Goal: Find specific page/section: Find specific page/section

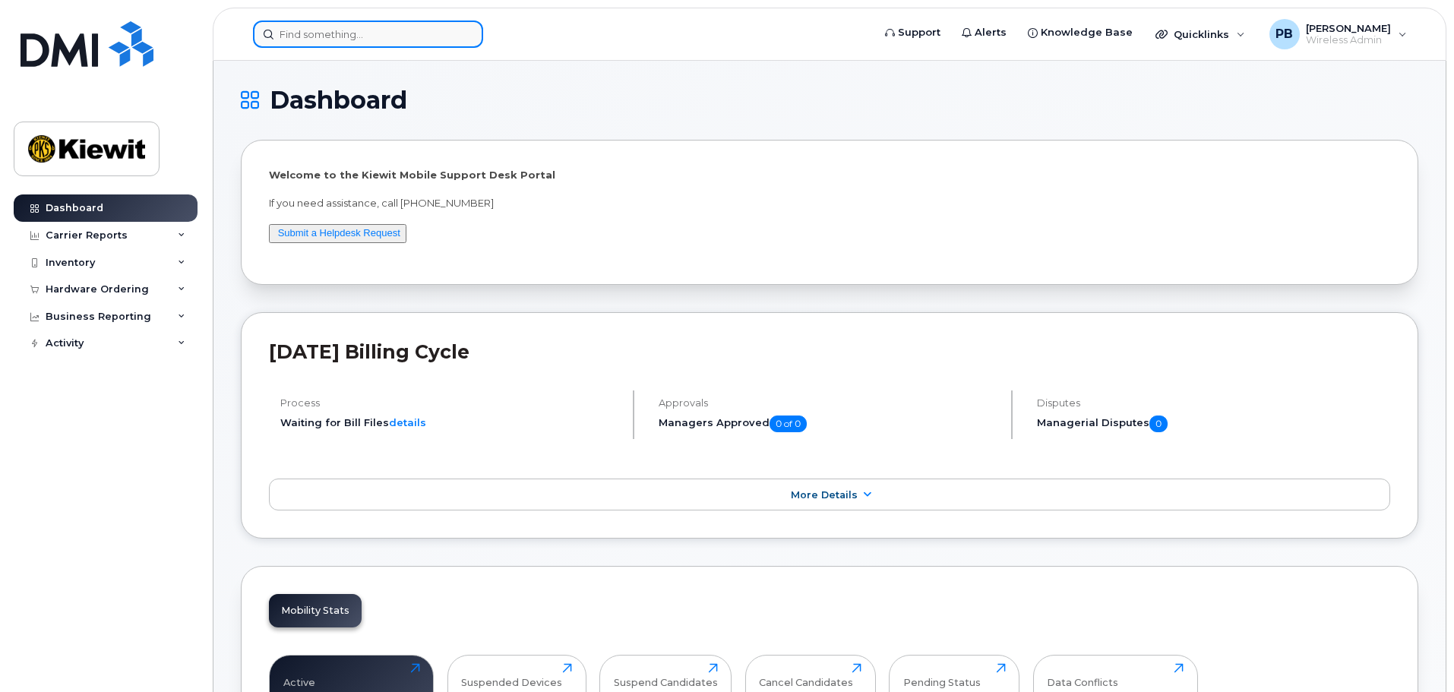
click at [346, 39] on input at bounding box center [368, 34] width 230 height 27
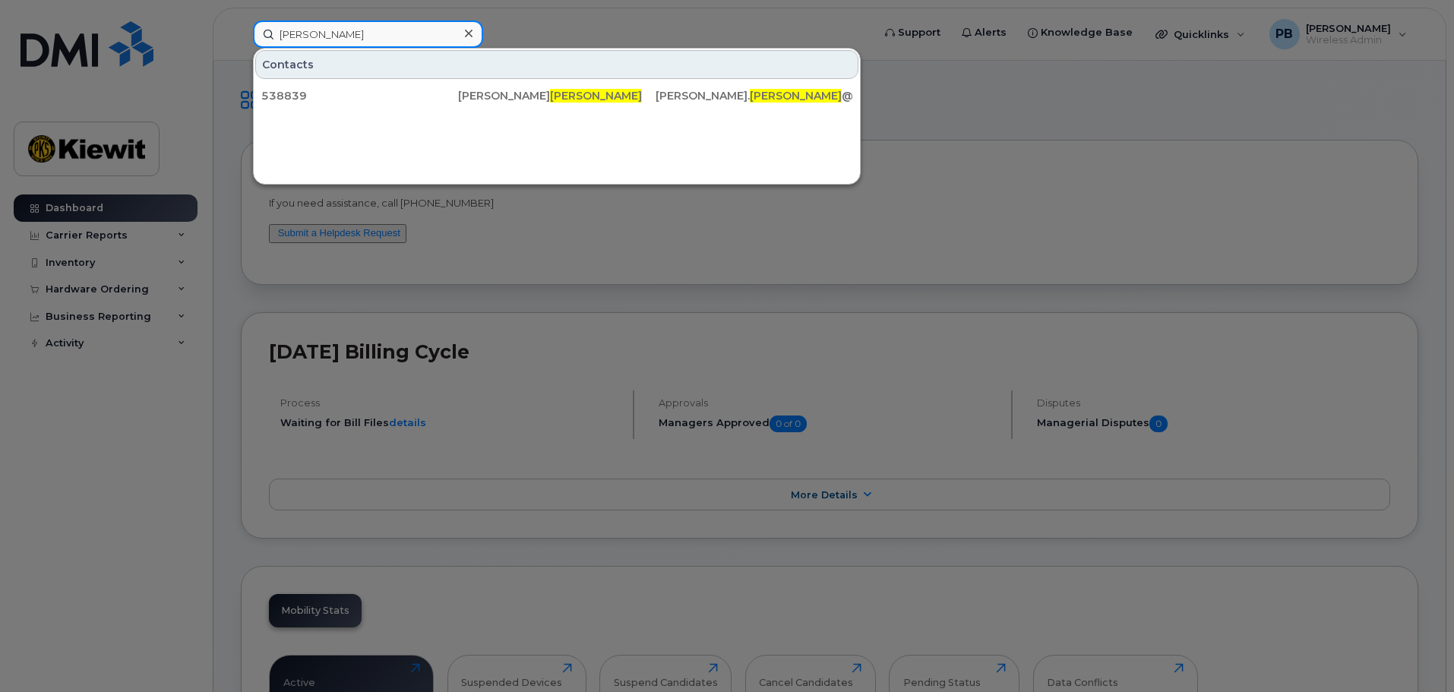
drag, startPoint x: 326, startPoint y: 38, endPoint x: 212, endPoint y: 30, distance: 114.3
click at [241, 30] on div "[PERSON_NAME] Contacts 538839 [PERSON_NAME] [PERSON_NAME]. [PERSON_NAME] @[PERS…" at bounding box center [558, 34] width 634 height 27
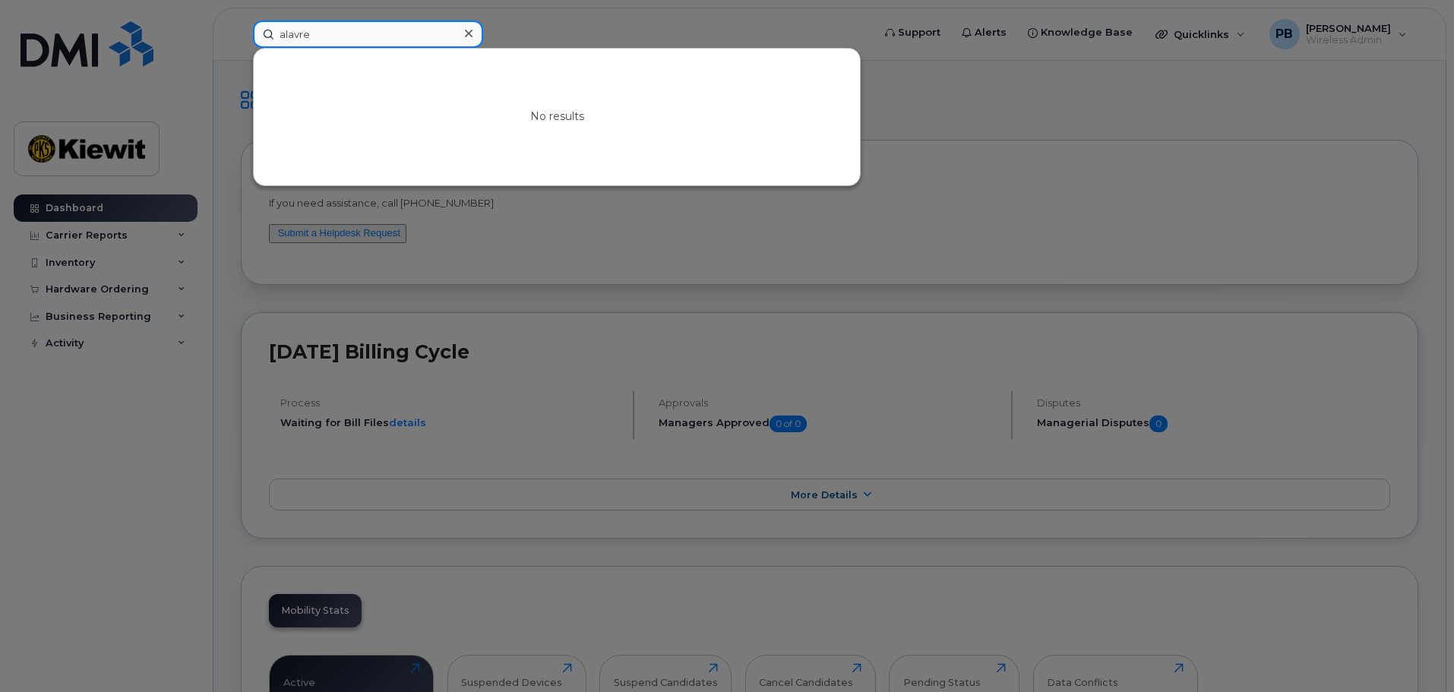
click at [361, 35] on input "alavre" at bounding box center [368, 34] width 230 height 27
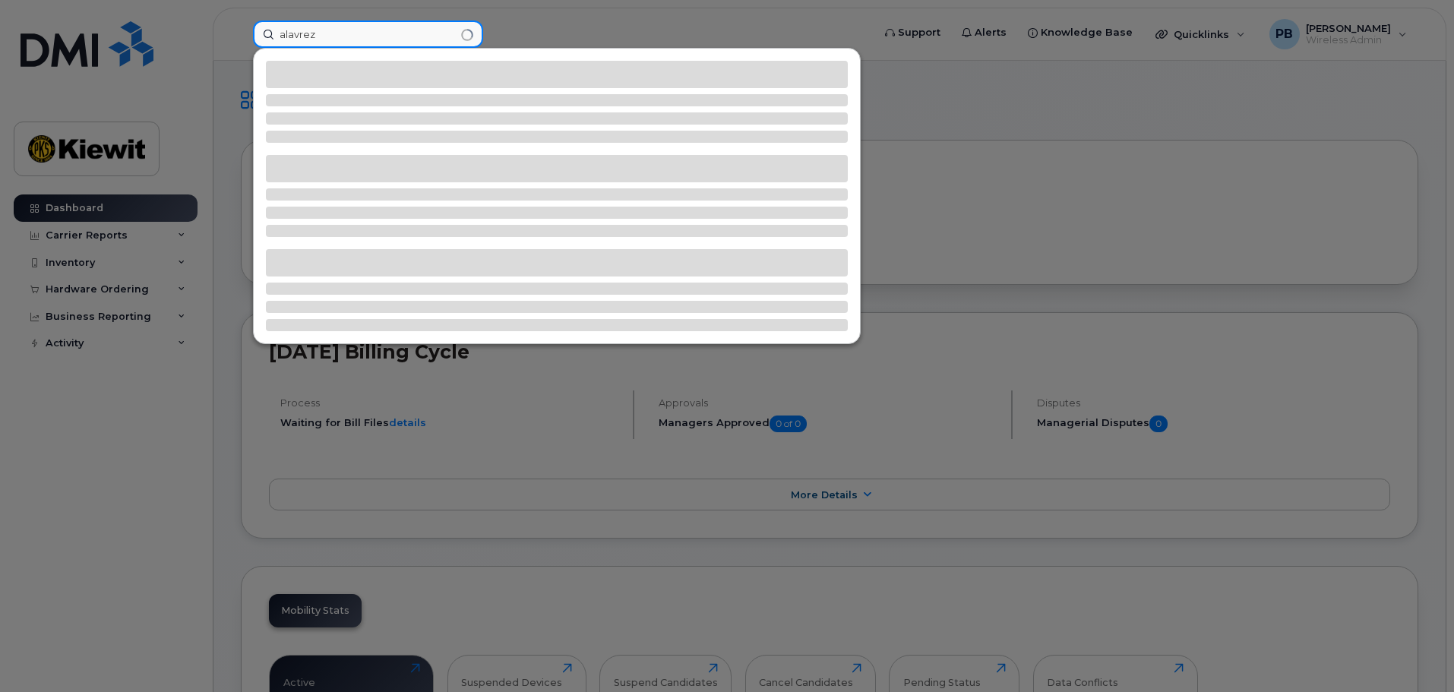
type input "alavrez"
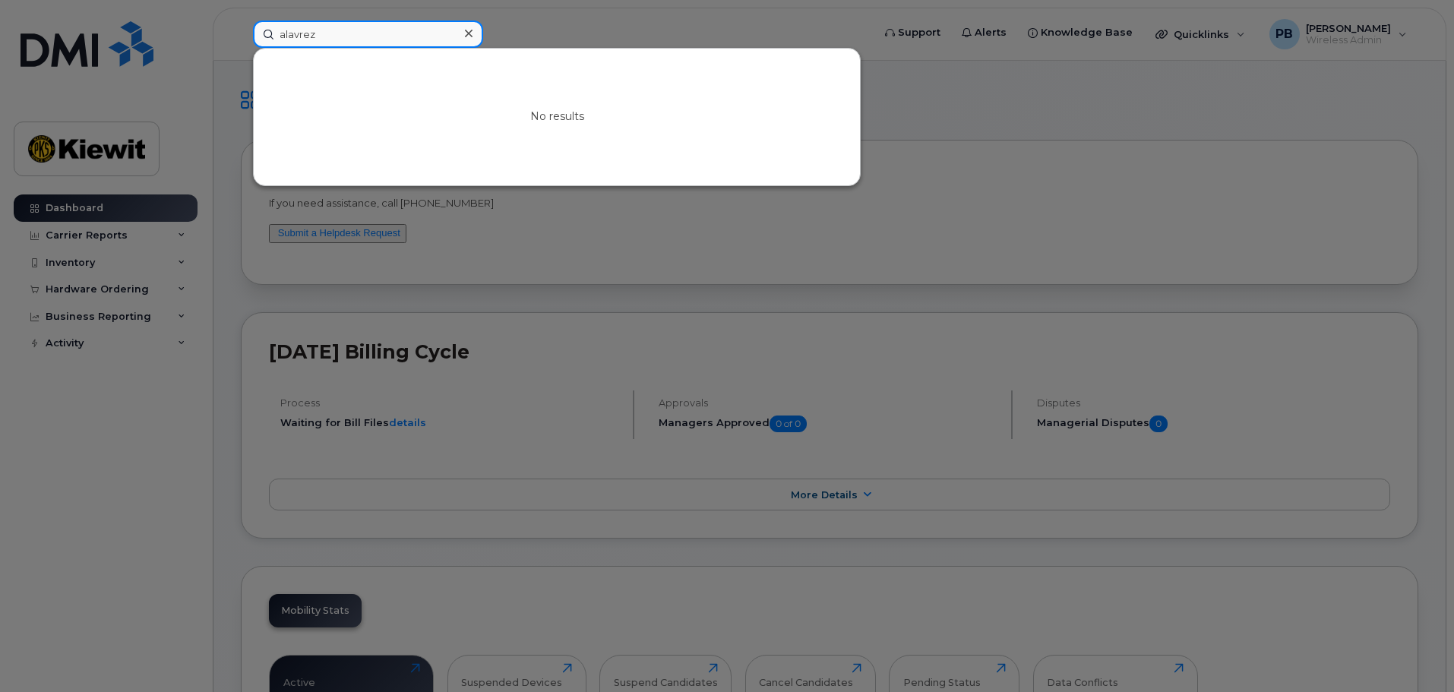
drag, startPoint x: 457, startPoint y: 24, endPoint x: 469, endPoint y: 26, distance: 13.0
click at [459, 24] on div "alavrez" at bounding box center [368, 34] width 230 height 27
click at [469, 26] on div at bounding box center [468, 34] width 22 height 22
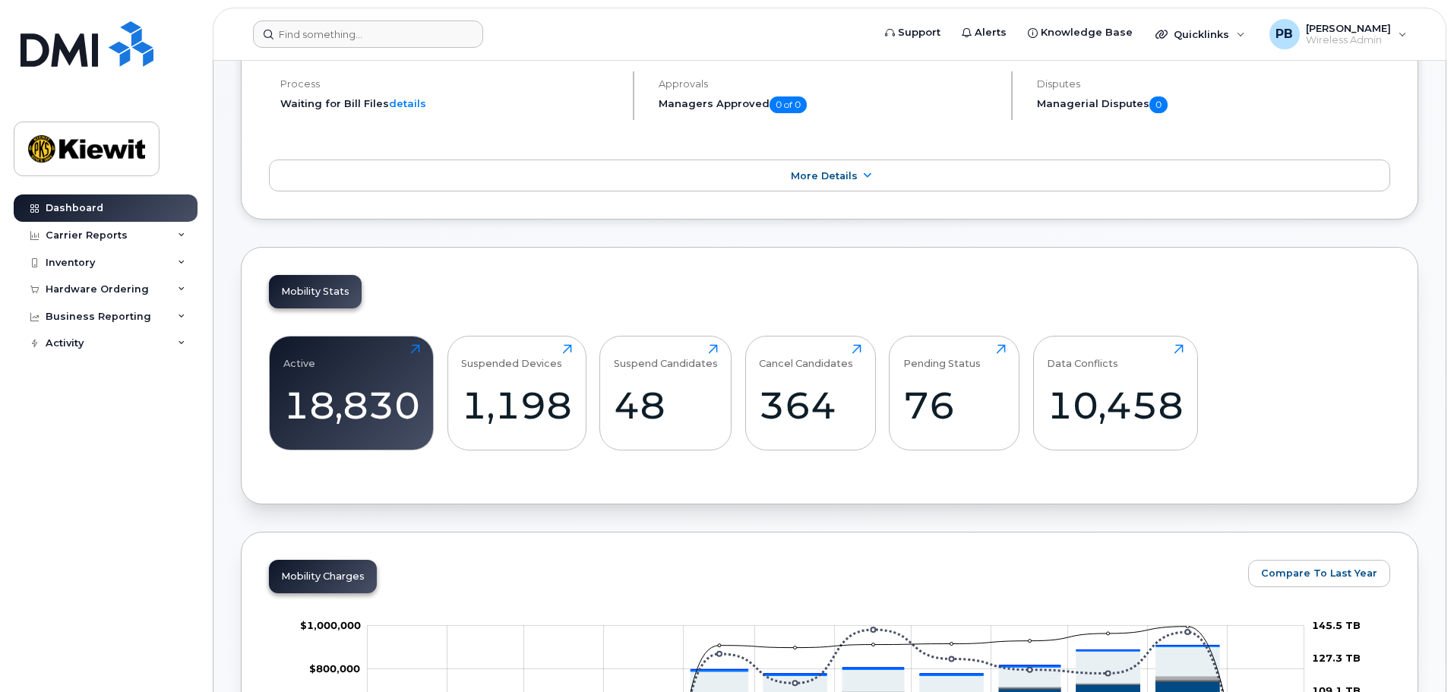
scroll to position [76, 0]
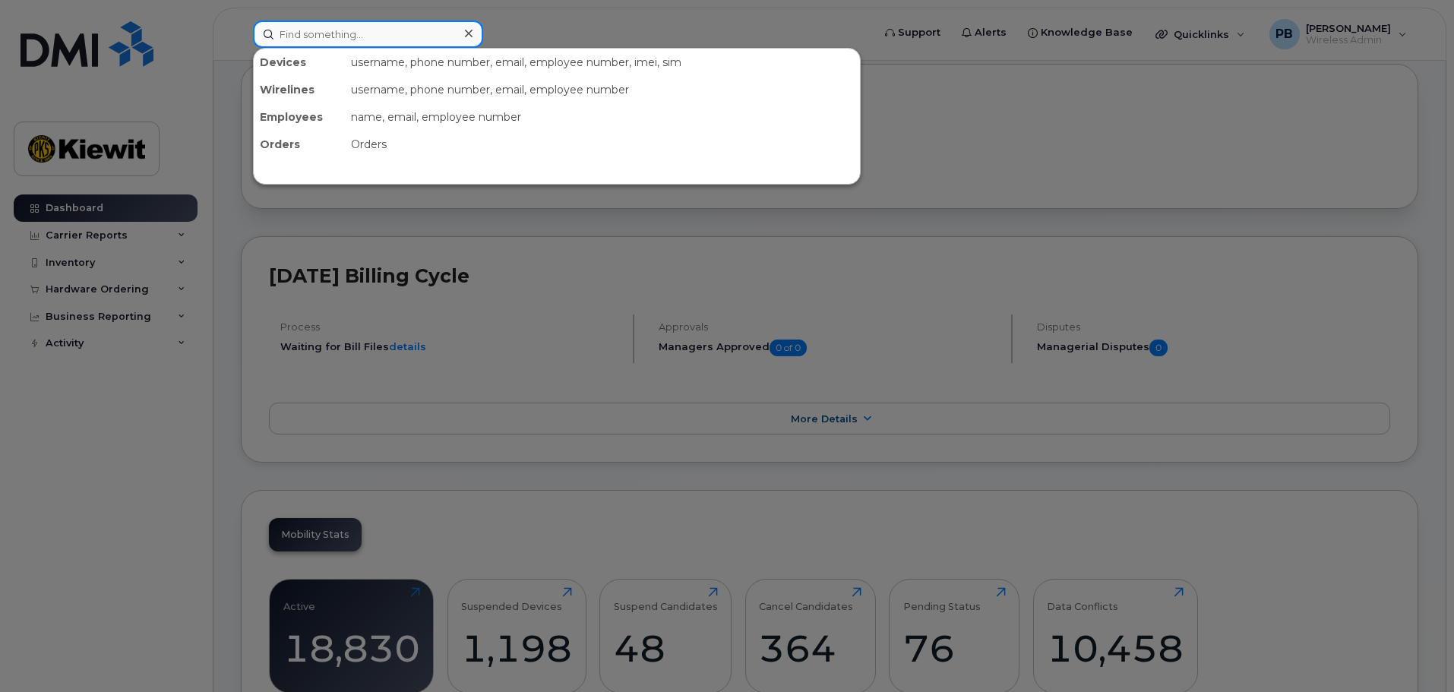
click at [325, 32] on input at bounding box center [368, 34] width 230 height 27
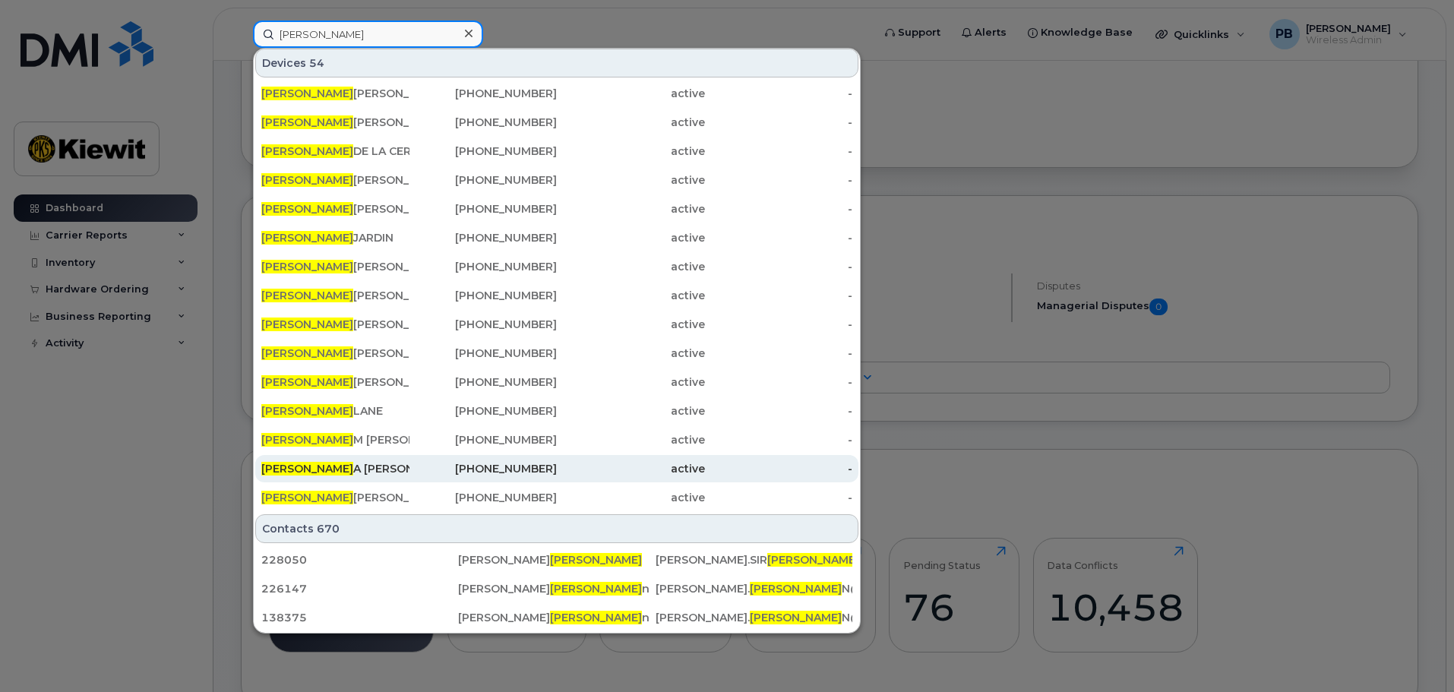
scroll to position [152, 0]
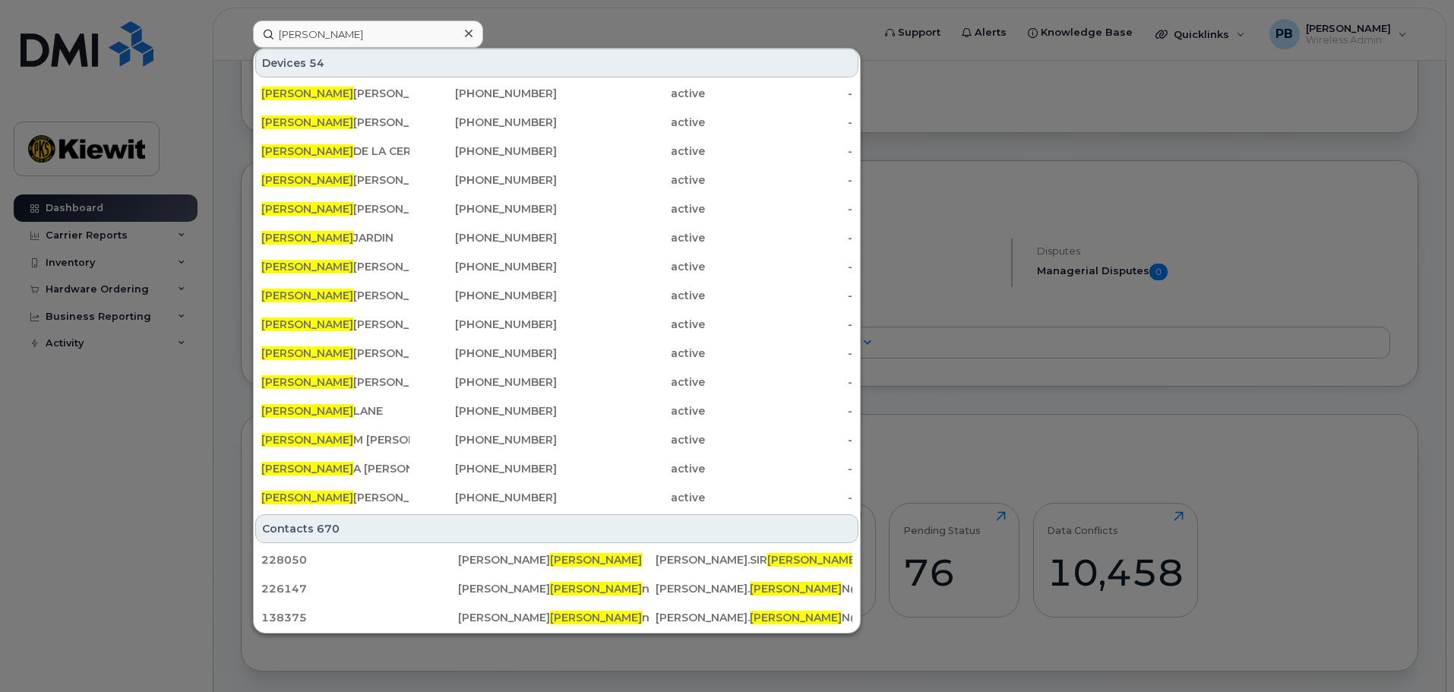
click at [990, 344] on div at bounding box center [727, 346] width 1454 height 692
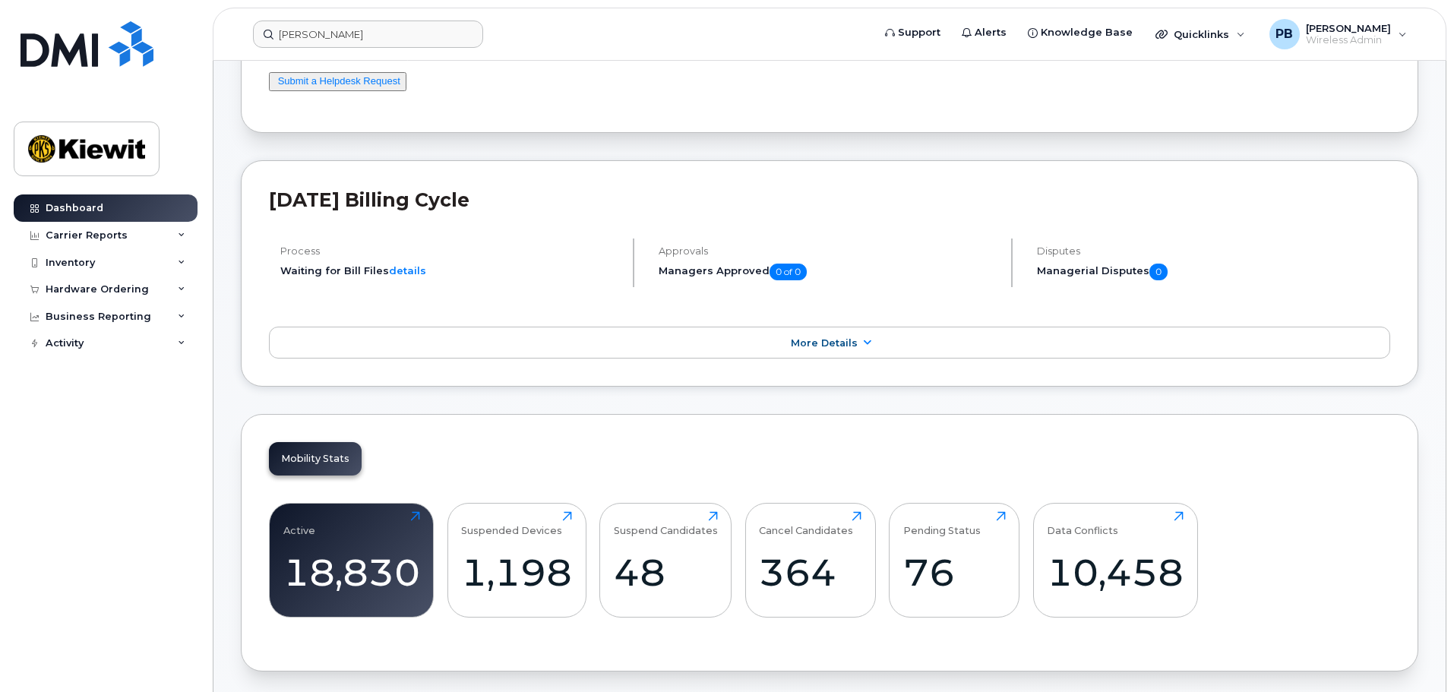
drag, startPoint x: 380, startPoint y: 50, endPoint x: 378, endPoint y: 40, distance: 10.0
click at [379, 47] on header "[PERSON_NAME] Support Alerts Knowledge Base Quicklinks Suspend / Cancel Device …" at bounding box center [830, 34] width 1234 height 53
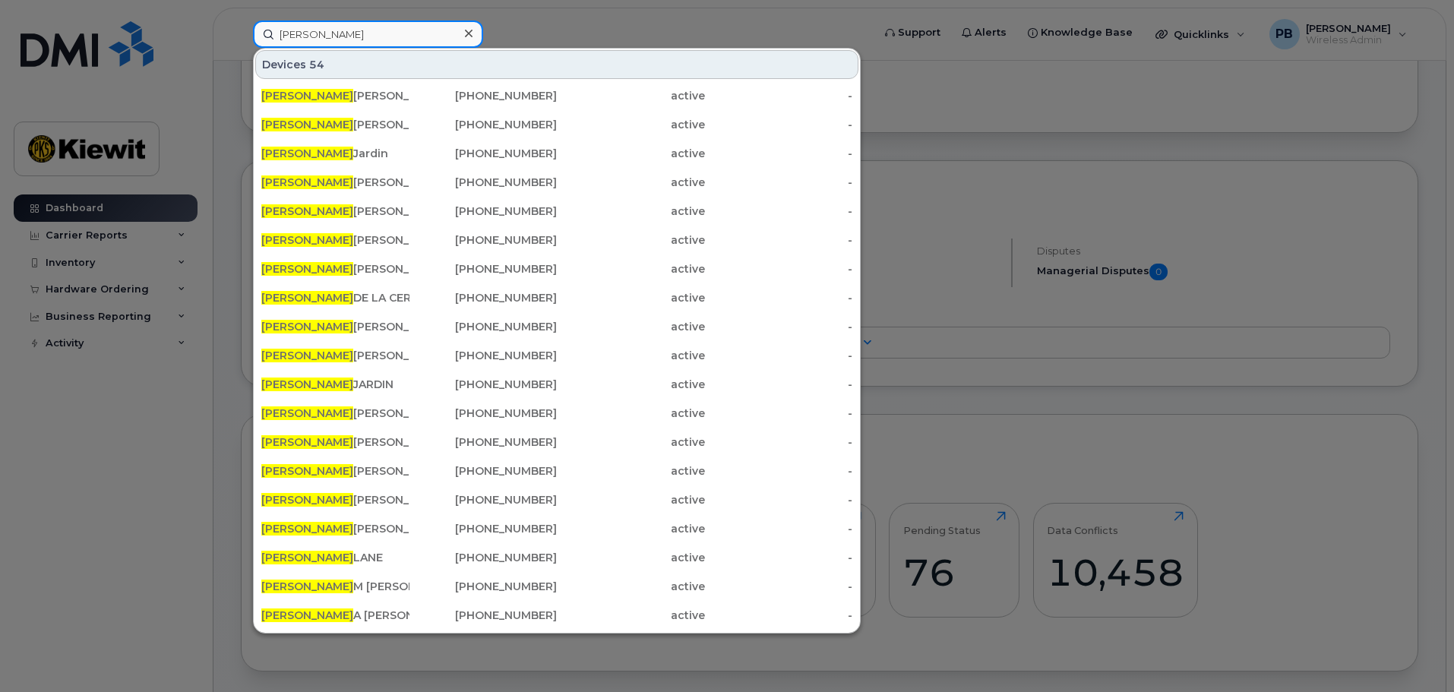
click at [378, 40] on input "[PERSON_NAME]" at bounding box center [368, 34] width 230 height 27
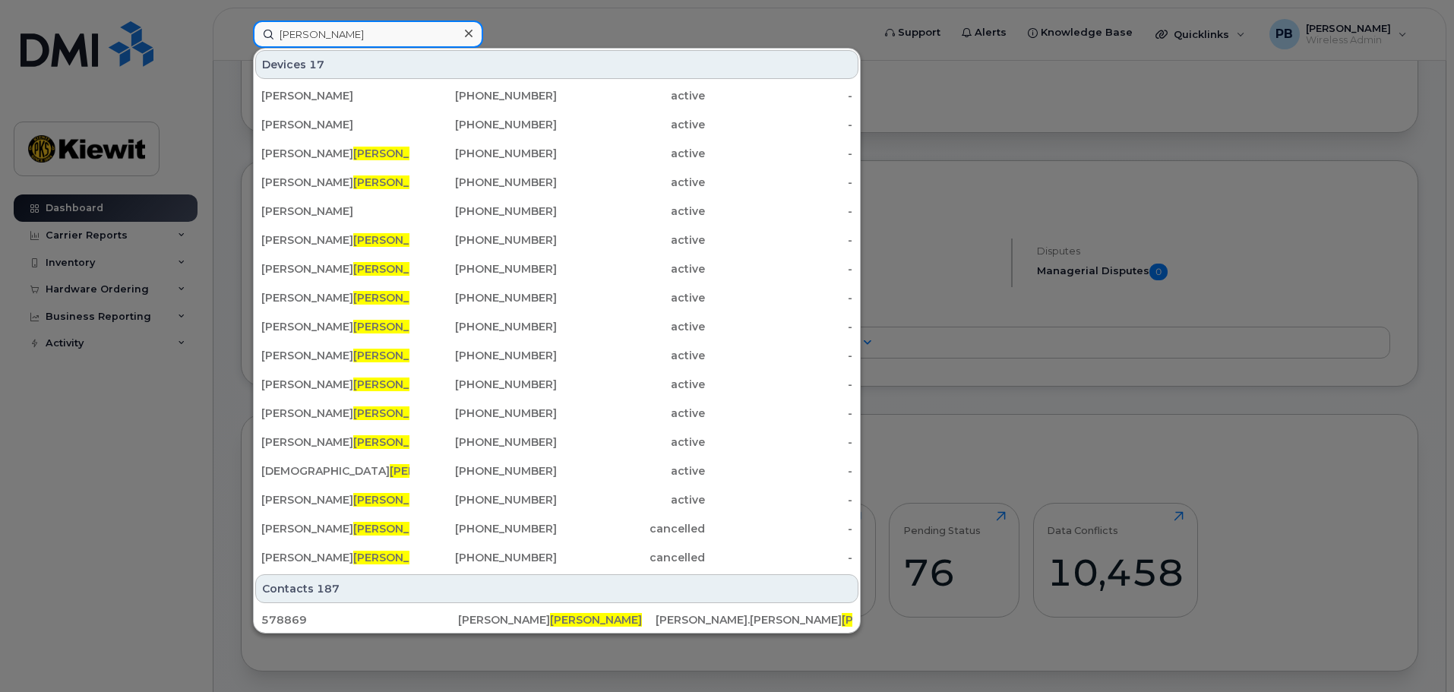
drag, startPoint x: 332, startPoint y: 33, endPoint x: 210, endPoint y: 30, distance: 122.4
click at [241, 30] on div "[PERSON_NAME] Devices 17 [PERSON_NAME] [PHONE_NUMBER] active - [PERSON_NAME] [P…" at bounding box center [558, 34] width 634 height 27
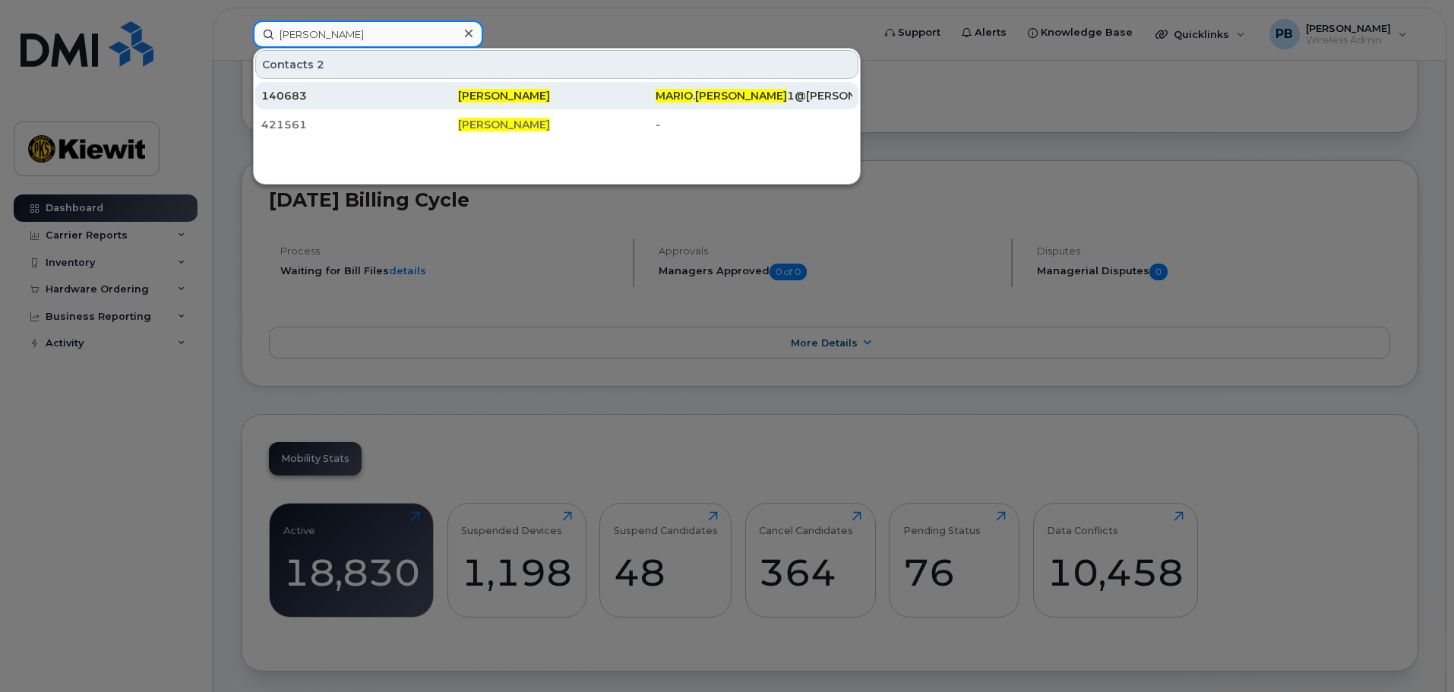
type input "[PERSON_NAME]"
click at [543, 101] on div "[PERSON_NAME]" at bounding box center [556, 95] width 197 height 15
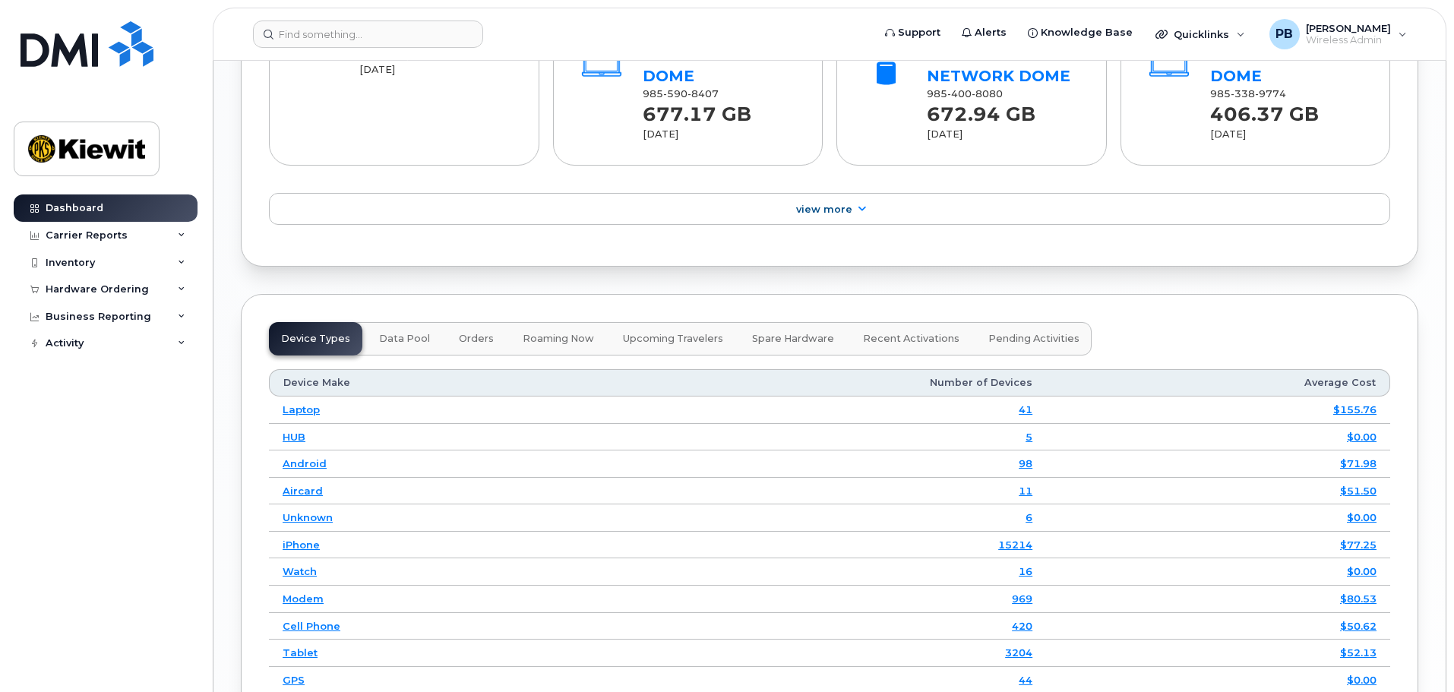
scroll to position [1712, 0]
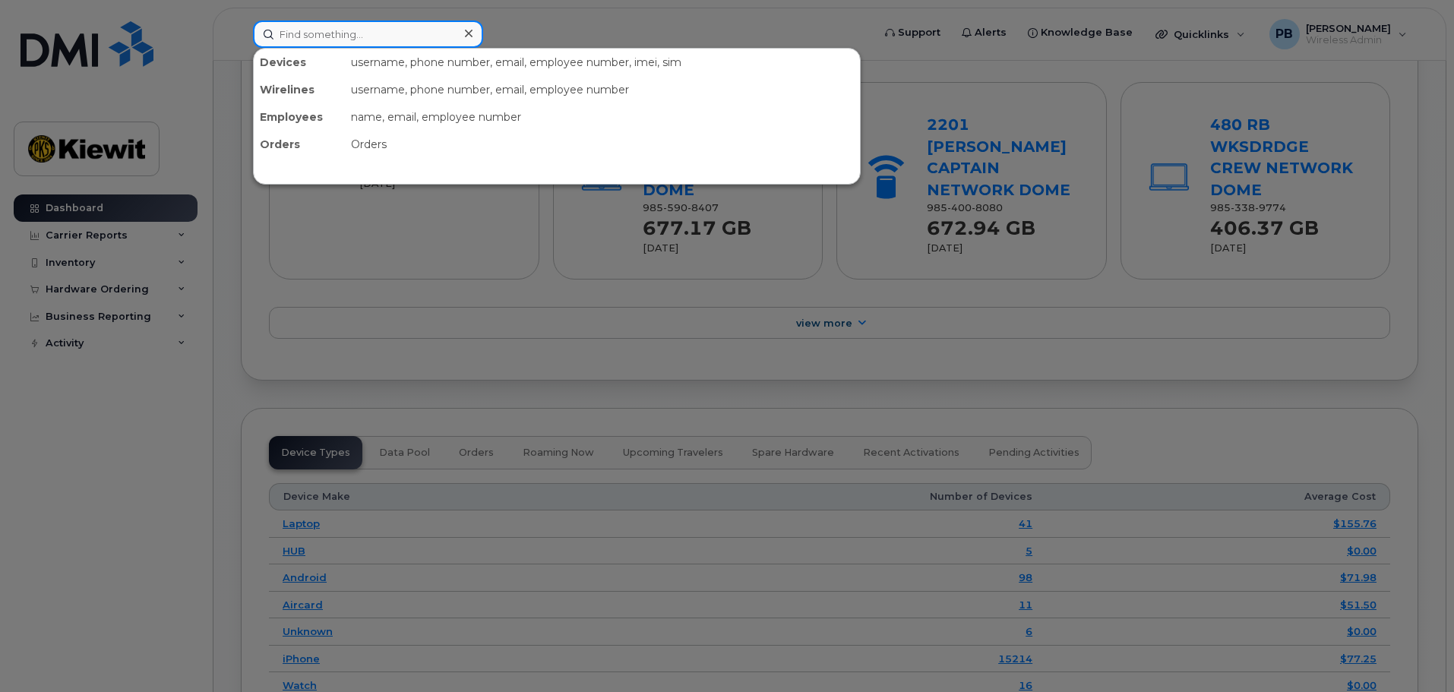
click at [332, 33] on input at bounding box center [368, 34] width 230 height 27
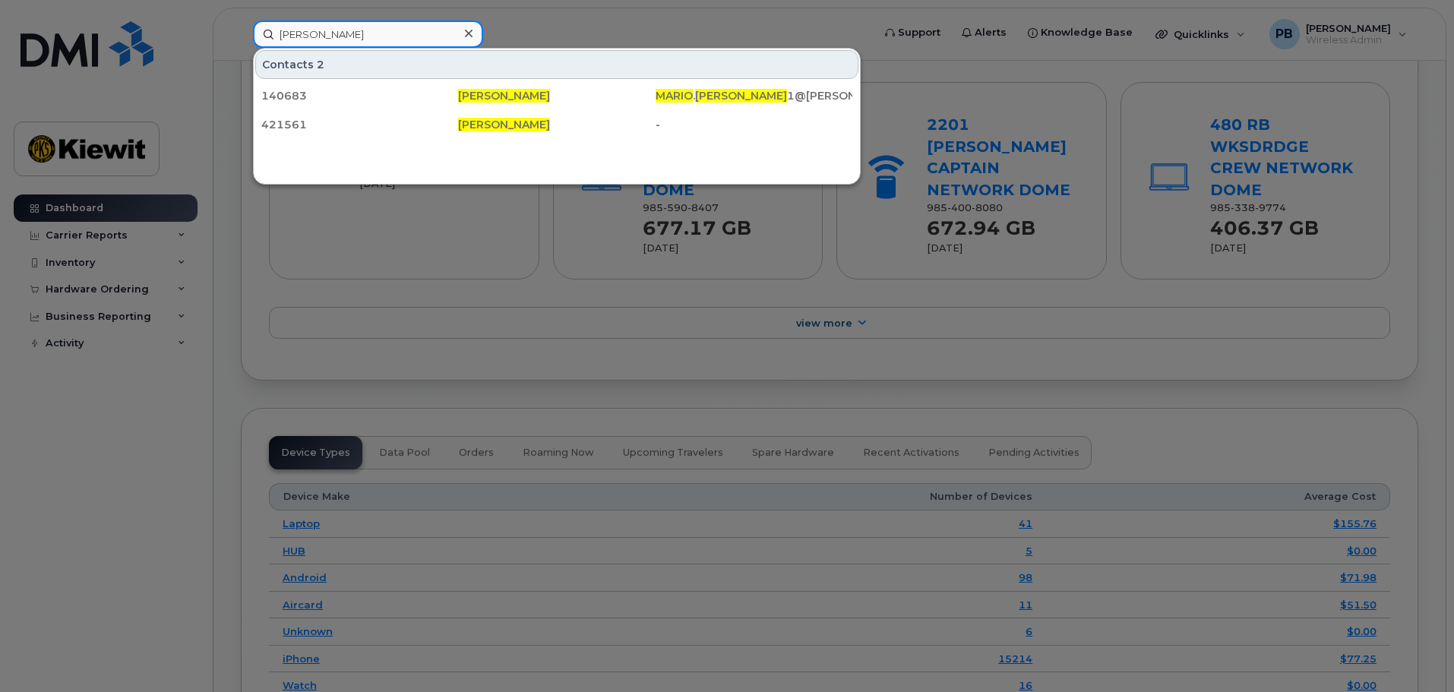
type input "[PERSON_NAME]"
click at [378, 30] on input "[PERSON_NAME]" at bounding box center [368, 34] width 230 height 27
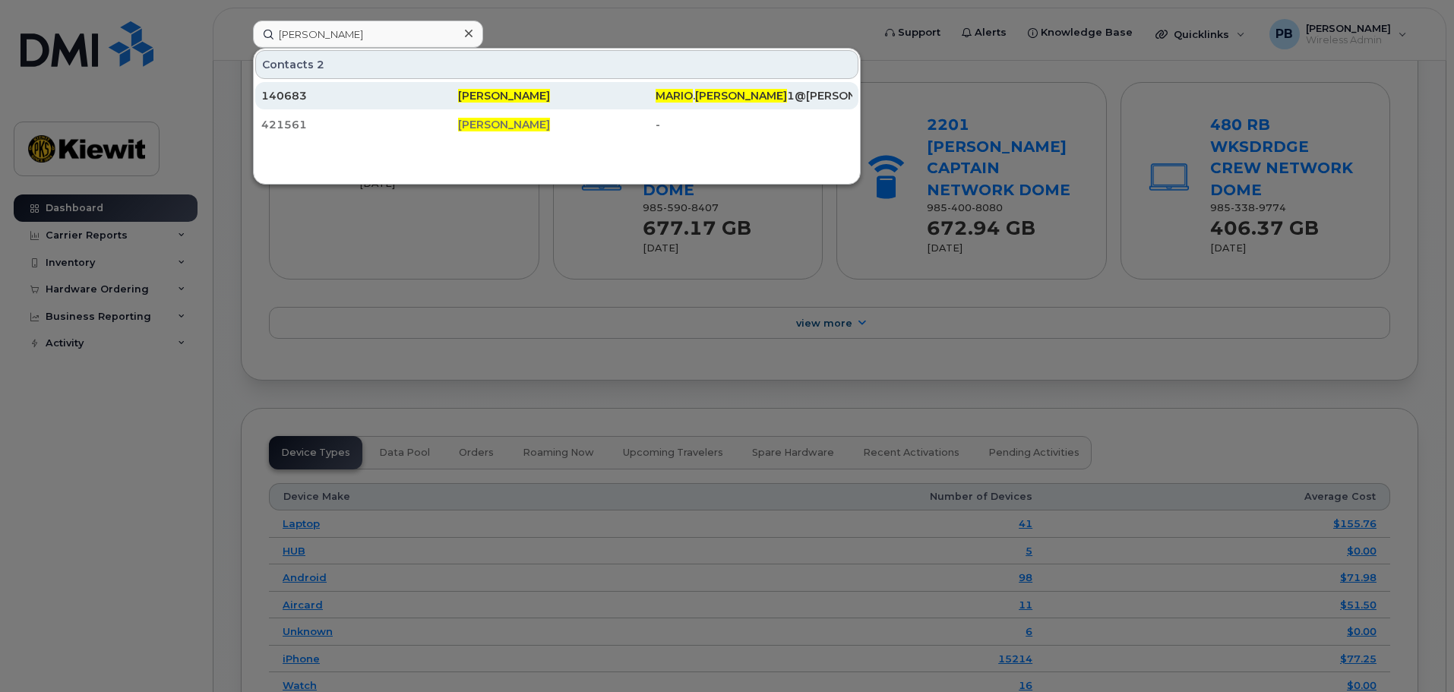
click at [510, 98] on span "[PERSON_NAME]" at bounding box center [504, 96] width 92 height 14
